Goal: Task Accomplishment & Management: Manage account settings

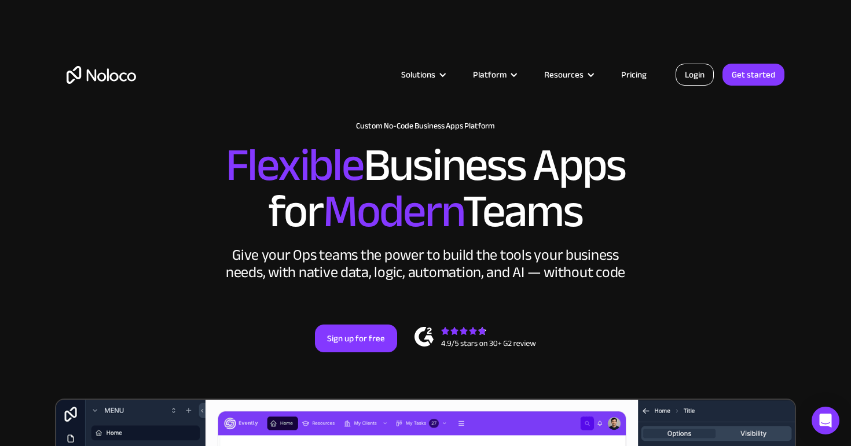
click at [688, 78] on link "Login" at bounding box center [694, 75] width 38 height 22
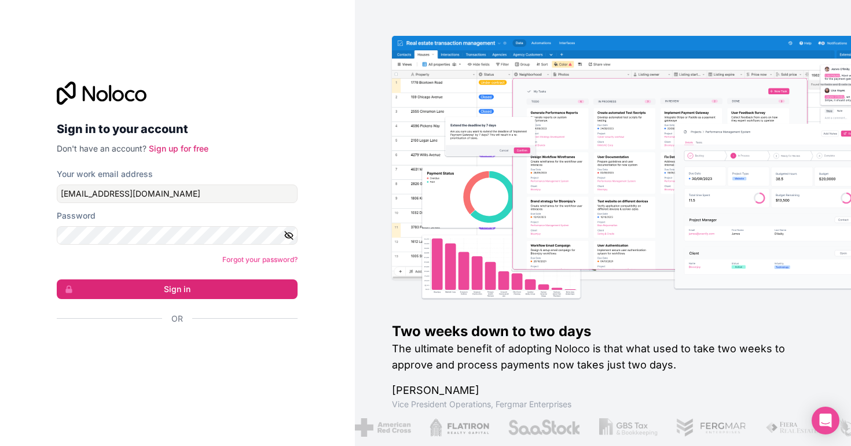
type input "[EMAIL_ADDRESS][DOMAIN_NAME]"
click at [177, 289] on button "Sign in" at bounding box center [177, 289] width 241 height 20
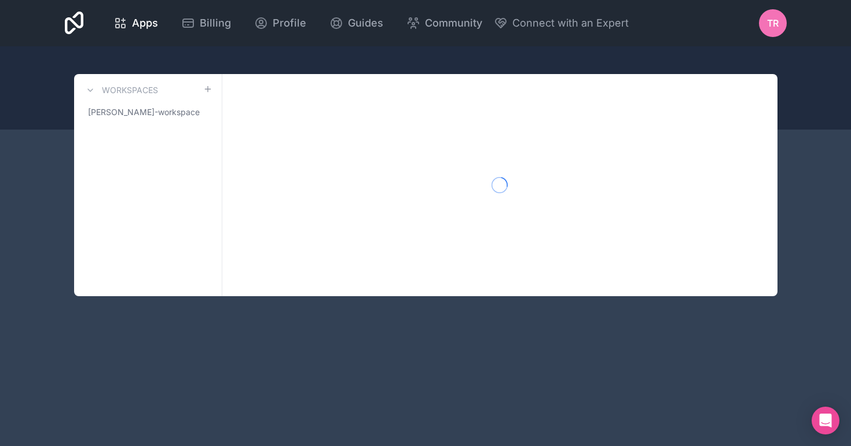
click at [0, 446] on nordpass-portal at bounding box center [0, 446] width 0 height 0
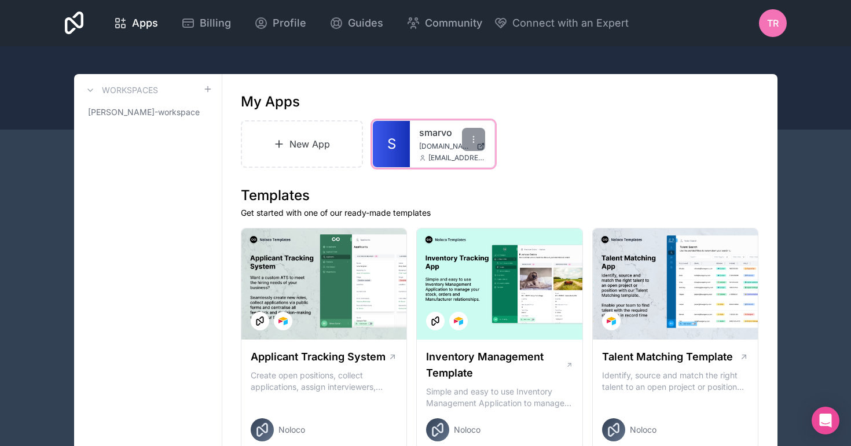
click at [435, 135] on link "smarvo" at bounding box center [452, 133] width 66 height 14
